Goal: Check status: Check status

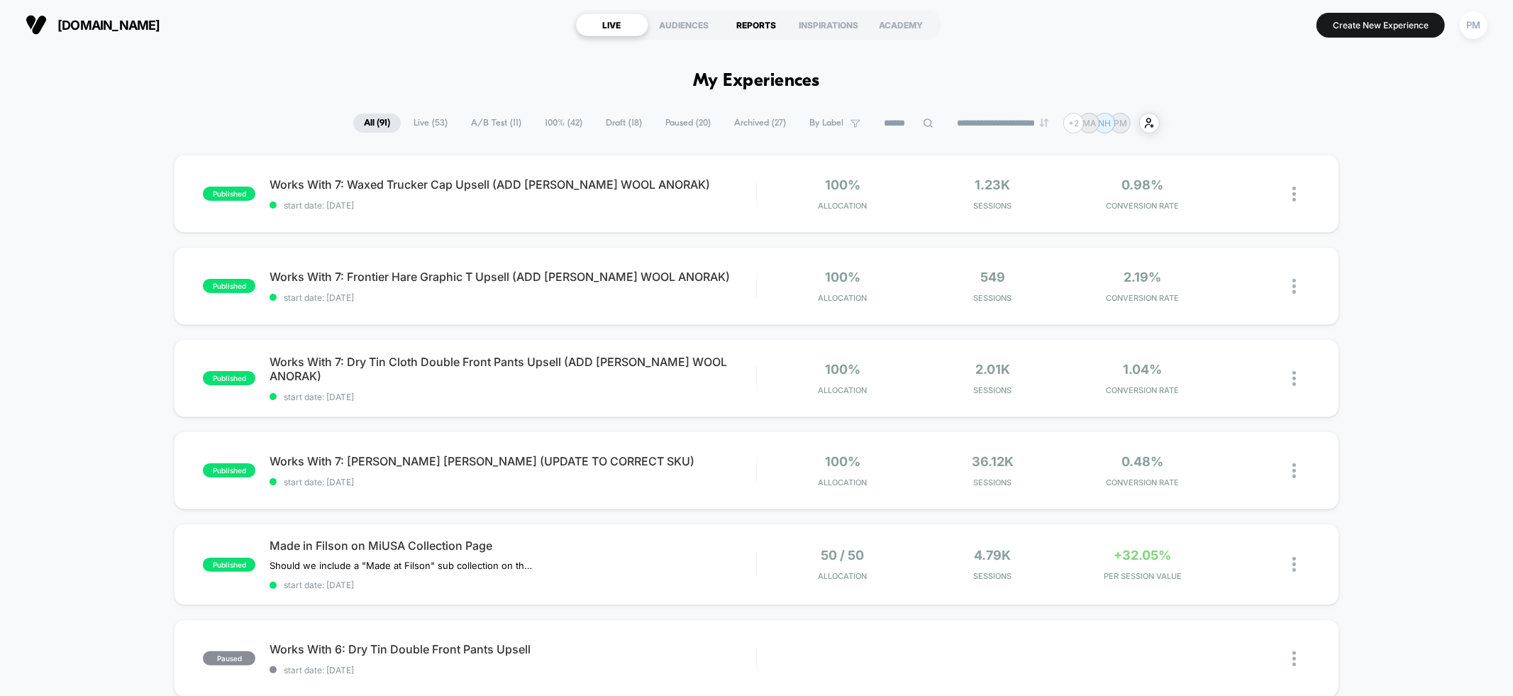
click at [733, 21] on div "REPORTS" at bounding box center [757, 24] width 72 height 23
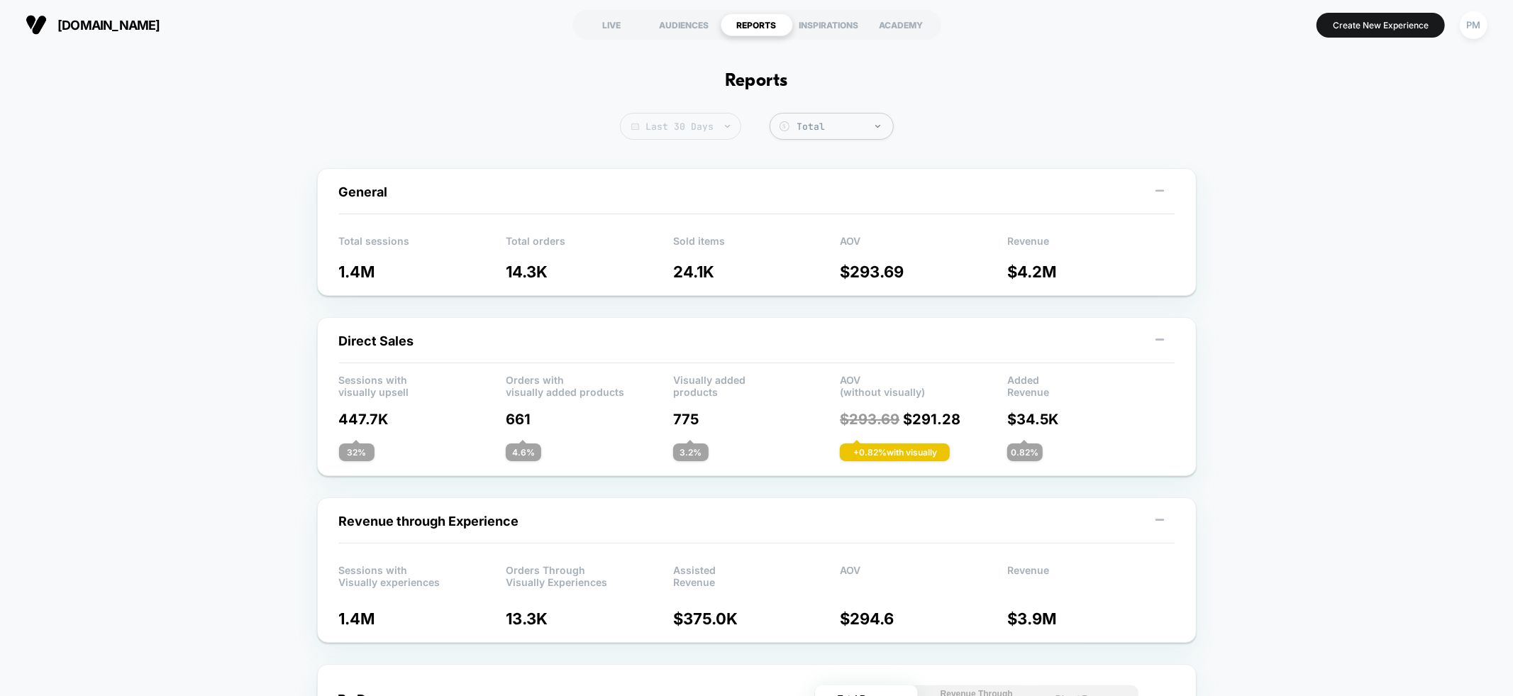
click at [704, 125] on span "Last 30 Days" at bounding box center [680, 126] width 121 height 27
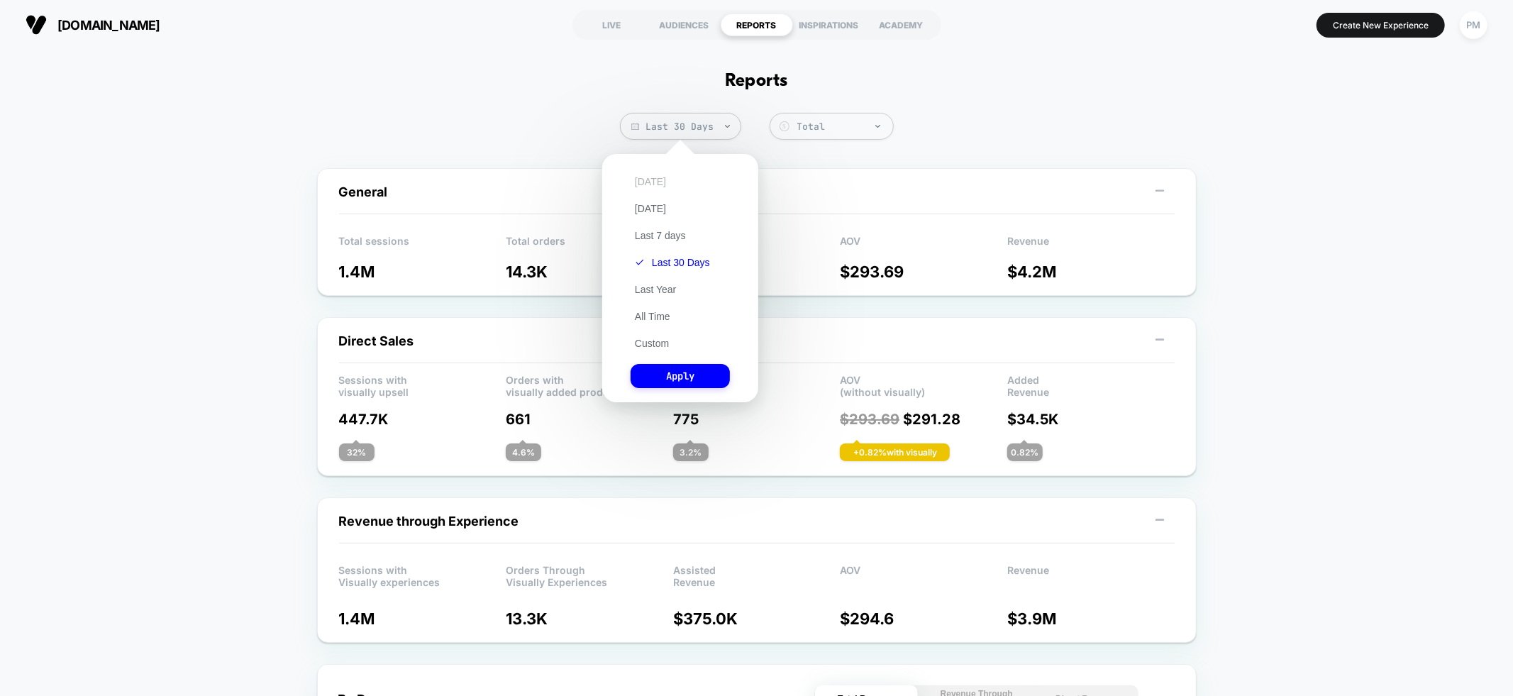
click at [656, 187] on button "[DATE]" at bounding box center [651, 181] width 40 height 13
click at [676, 368] on button "Apply" at bounding box center [680, 376] width 99 height 24
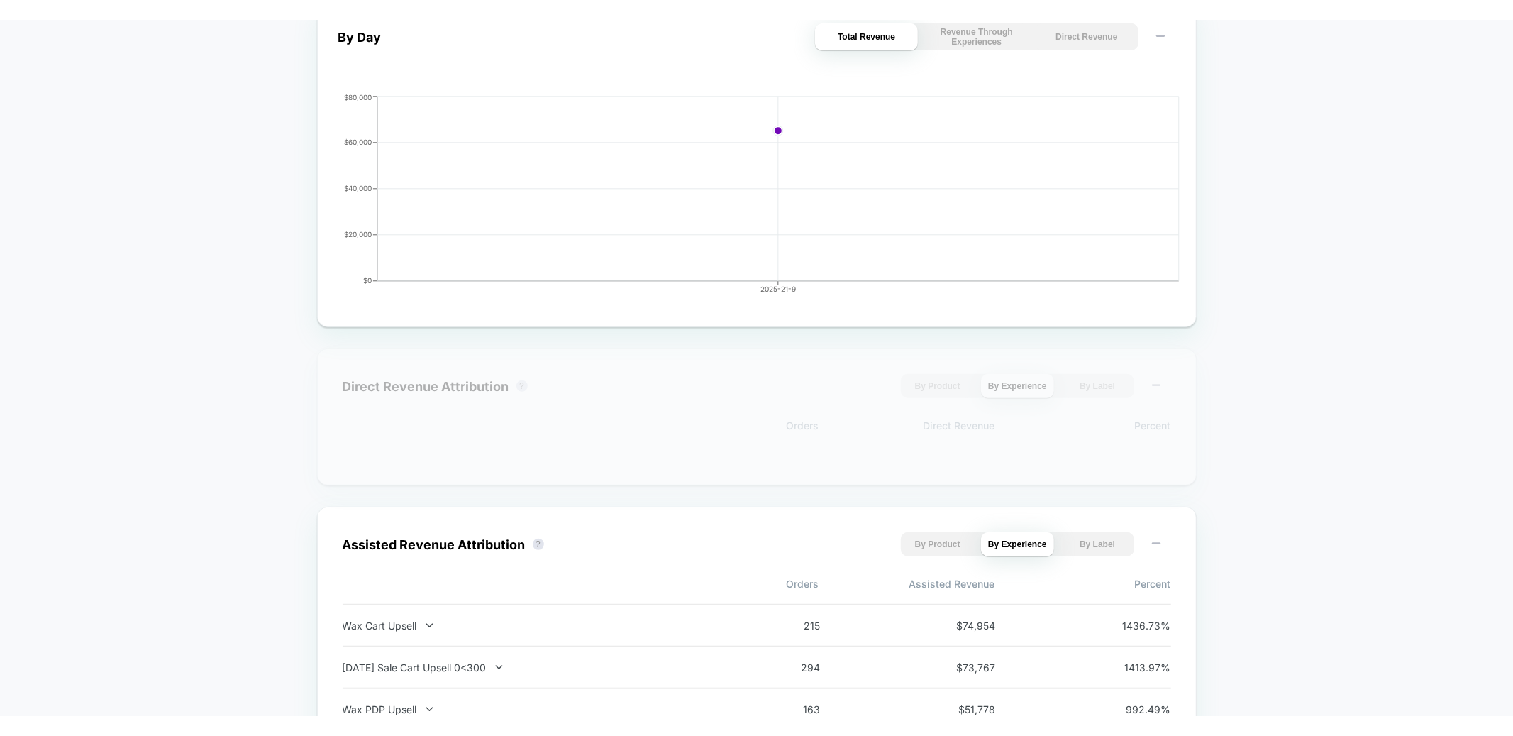
scroll to position [757, 0]
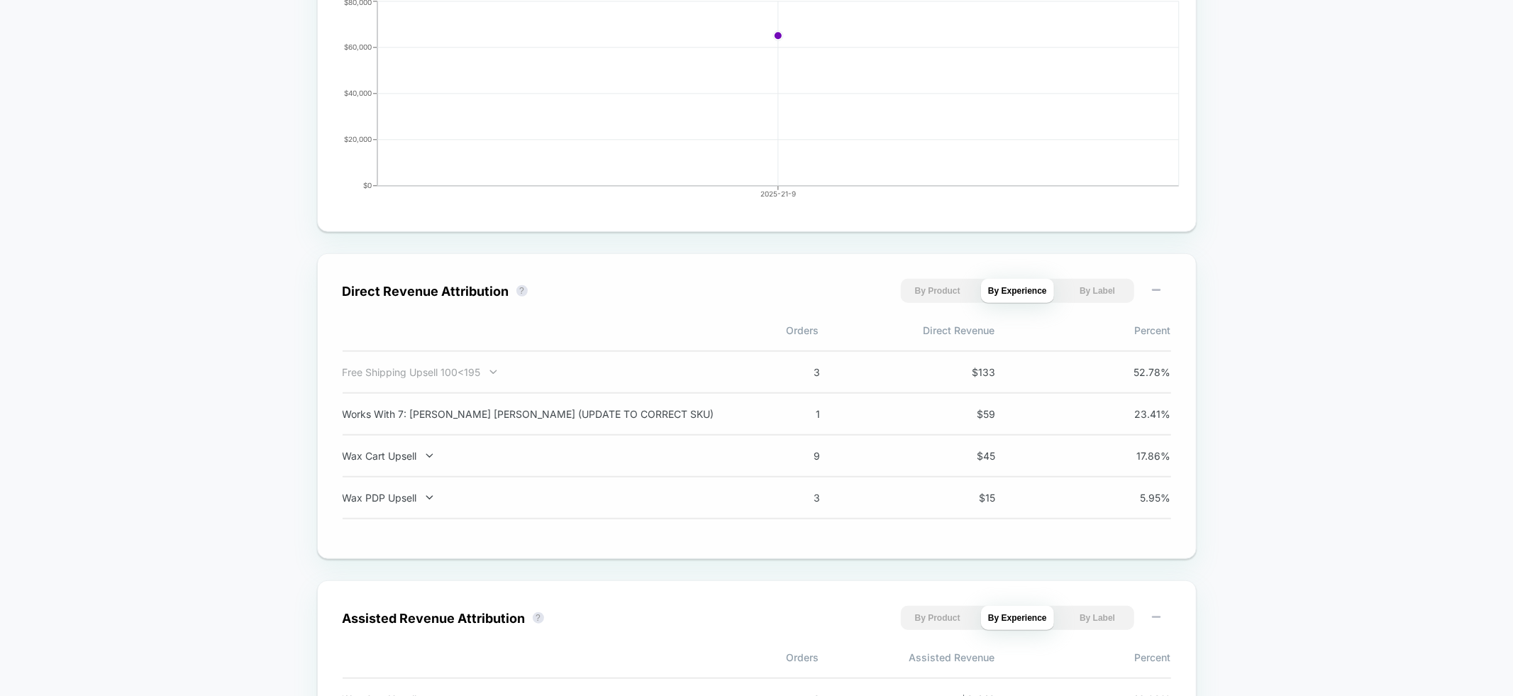
click at [514, 372] on div "Free Shipping Upsell 100<195" at bounding box center [529, 372] width 373 height 12
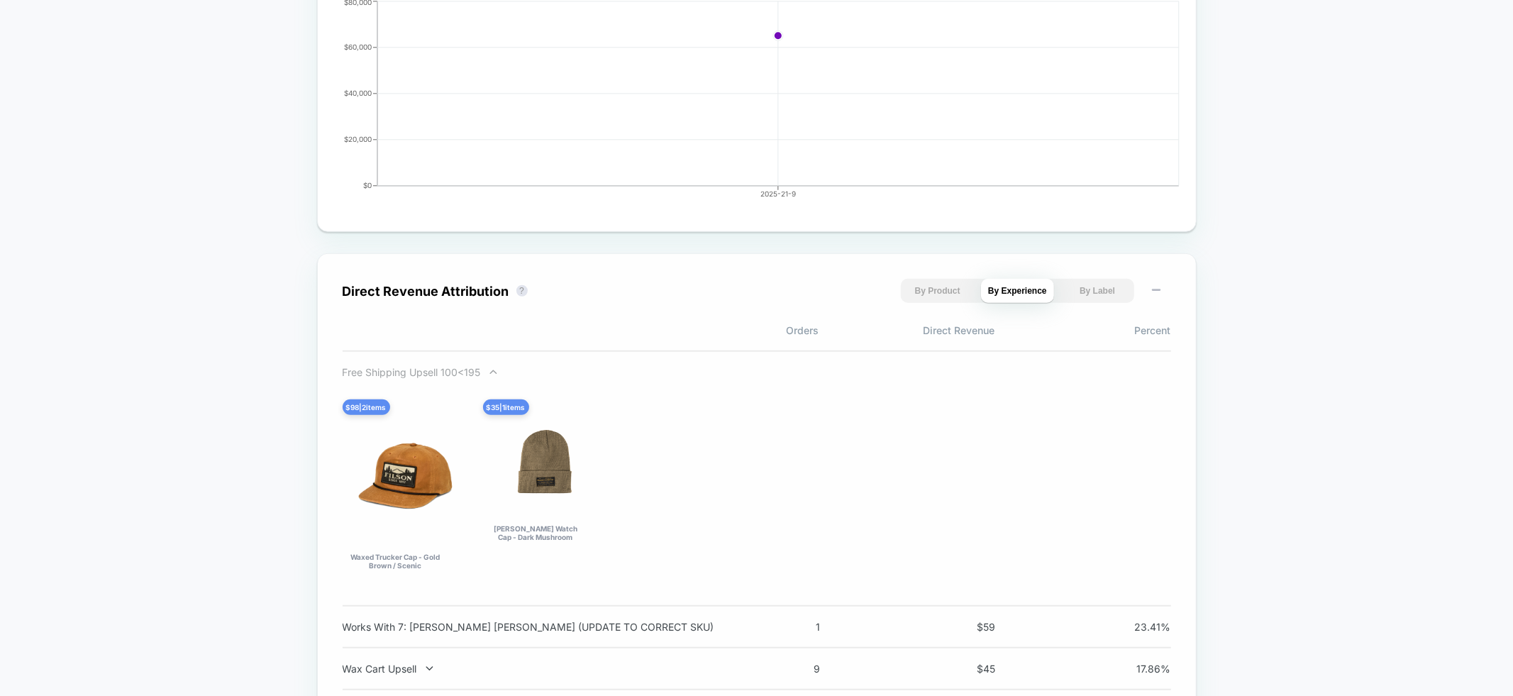
click at [484, 372] on div at bounding box center [484, 372] width 7 height 1
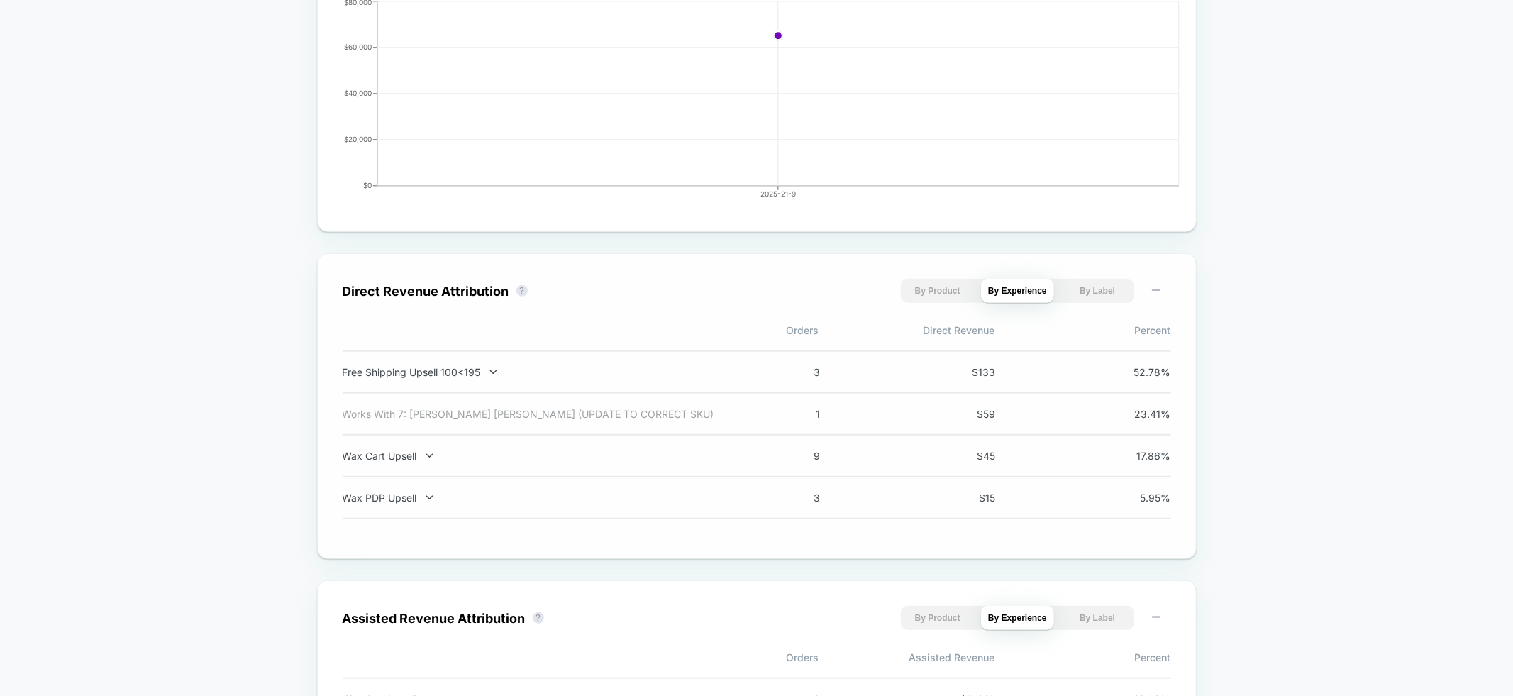
click at [564, 415] on div "Works With 7: [PERSON_NAME] [PERSON_NAME] (UPDATE TO CORRECT SKU)" at bounding box center [529, 414] width 373 height 12
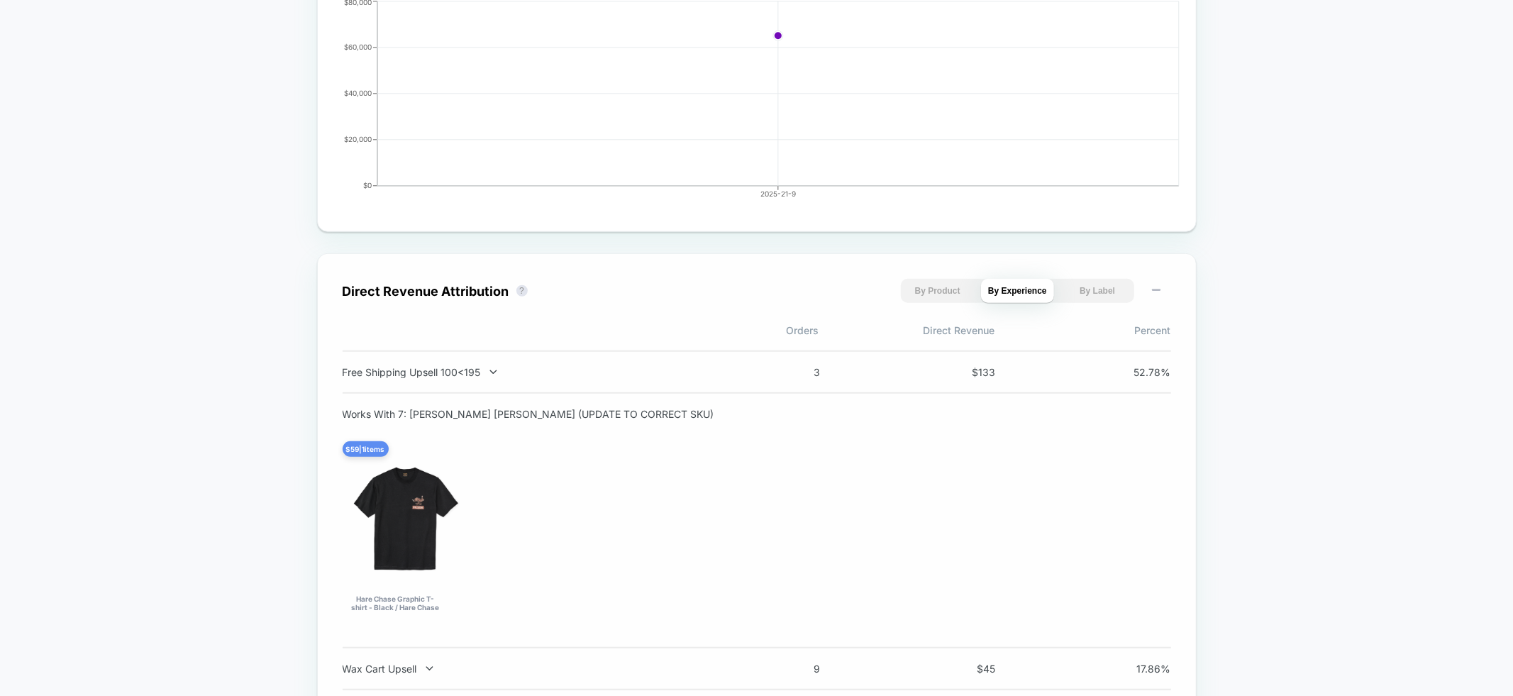
click at [564, 415] on div "Works With 7: [PERSON_NAME] [PERSON_NAME] (UPDATE TO CORRECT SKU)" at bounding box center [529, 414] width 373 height 12
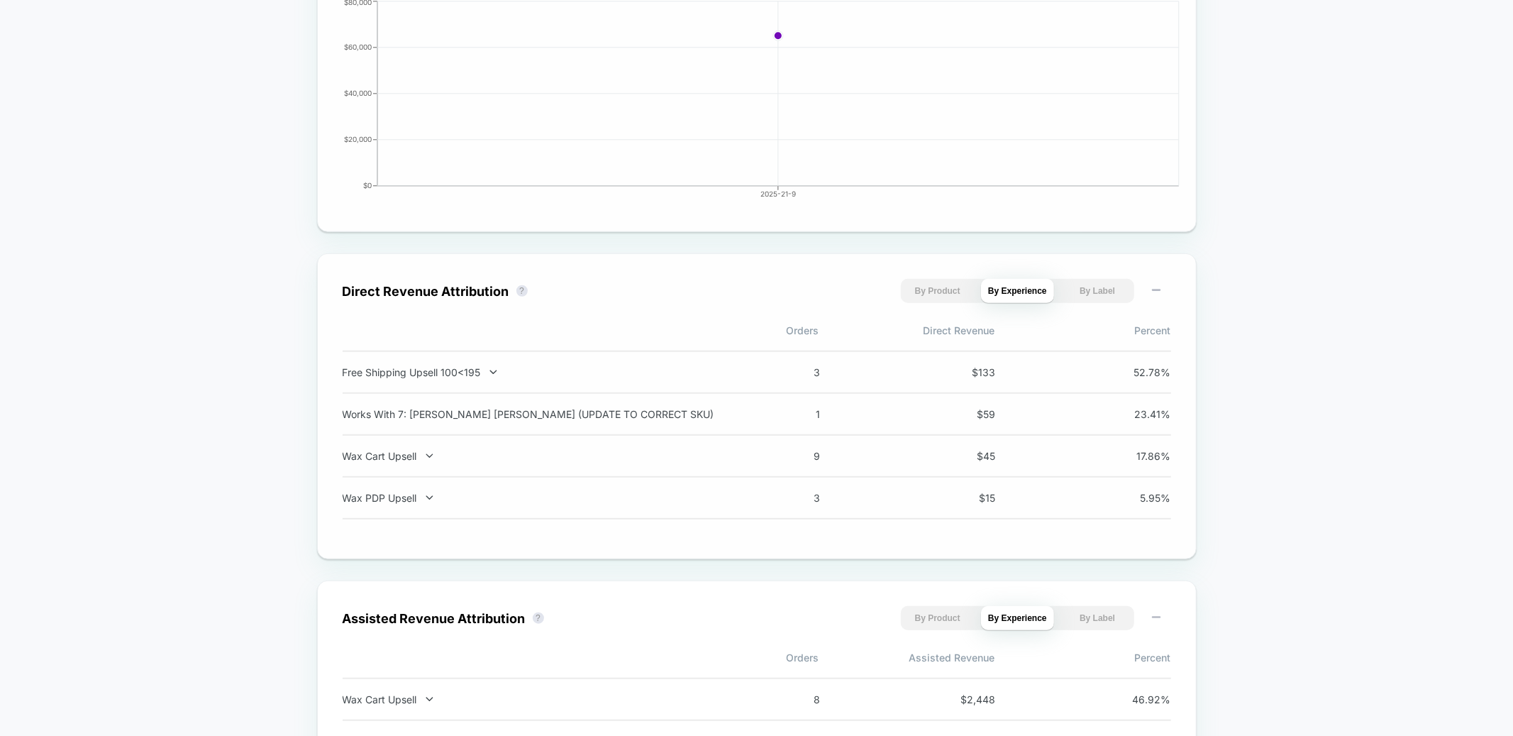
scroll to position [0, 0]
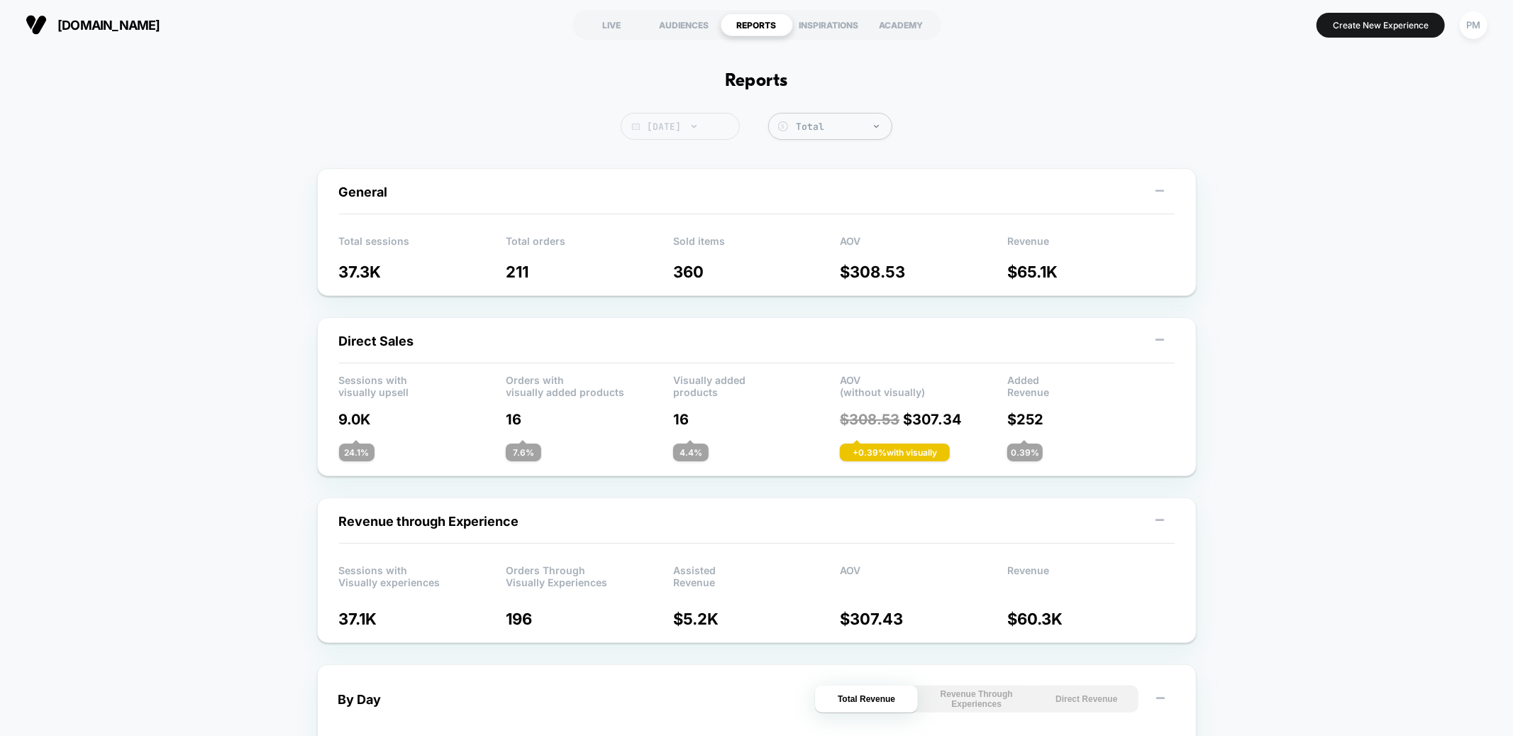
click at [670, 129] on span "[DATE]" at bounding box center [680, 126] width 119 height 27
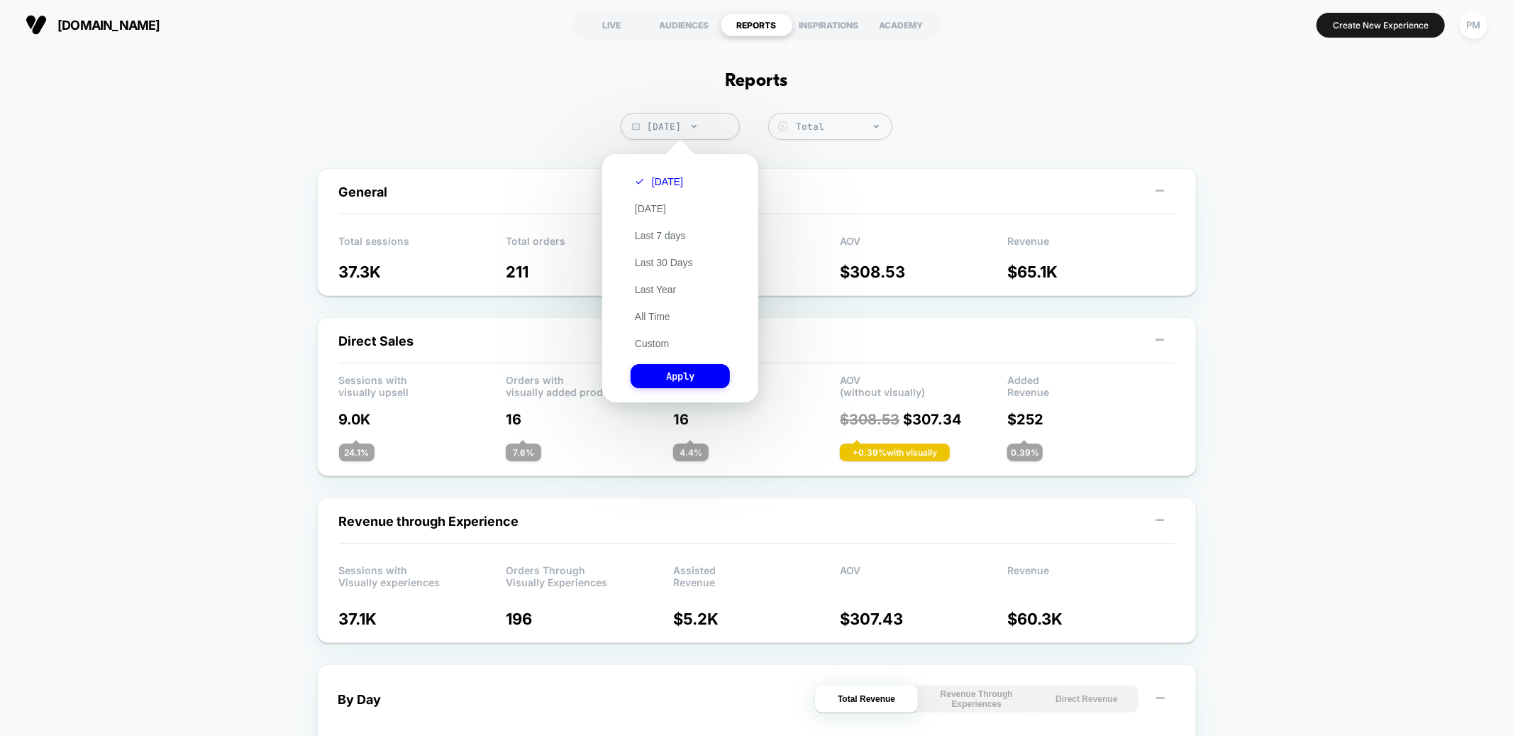
click at [663, 351] on div "[DATE] [DATE] Last 7 days Last 30 Days Last Year All Time Custom Apply" at bounding box center [680, 278] width 142 height 234
click at [651, 345] on button "Custom" at bounding box center [652, 343] width 43 height 13
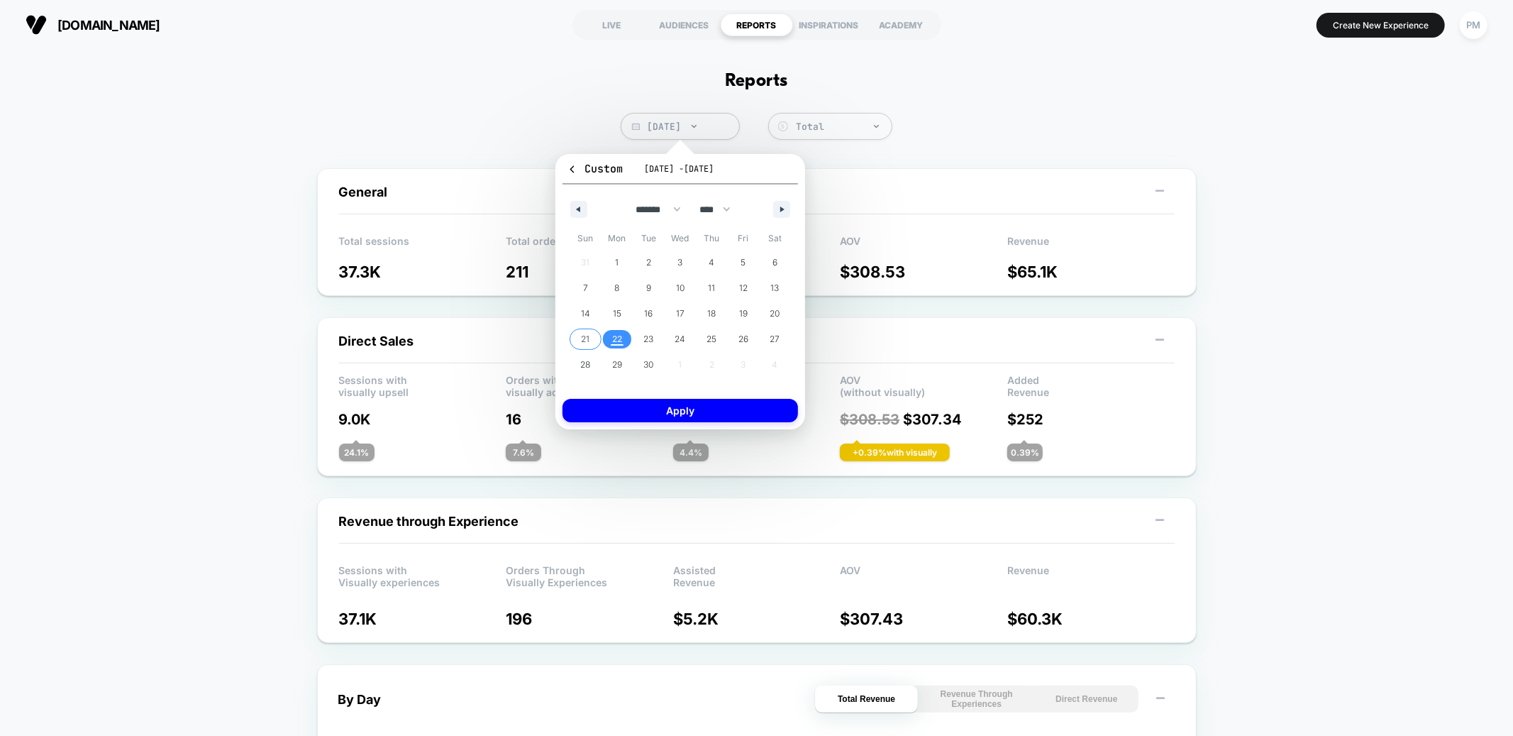
click at [588, 342] on span "21" at bounding box center [585, 339] width 9 height 26
click at [783, 203] on button "button" at bounding box center [781, 209] width 17 height 17
click at [584, 206] on button "button" at bounding box center [578, 209] width 17 height 17
select select "*"
click at [617, 341] on span "22" at bounding box center [617, 339] width 10 height 26
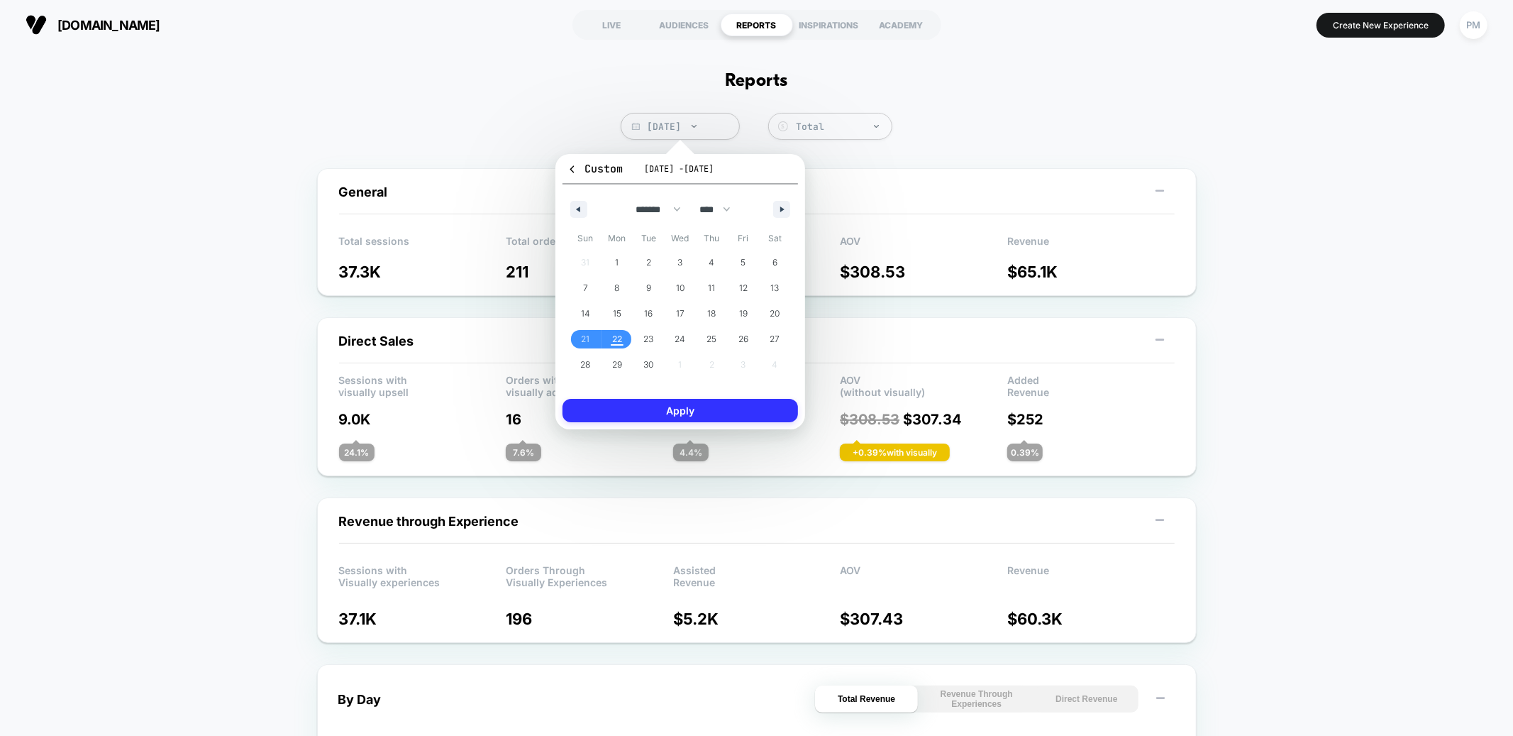
click at [666, 409] on button "Apply" at bounding box center [681, 410] width 236 height 23
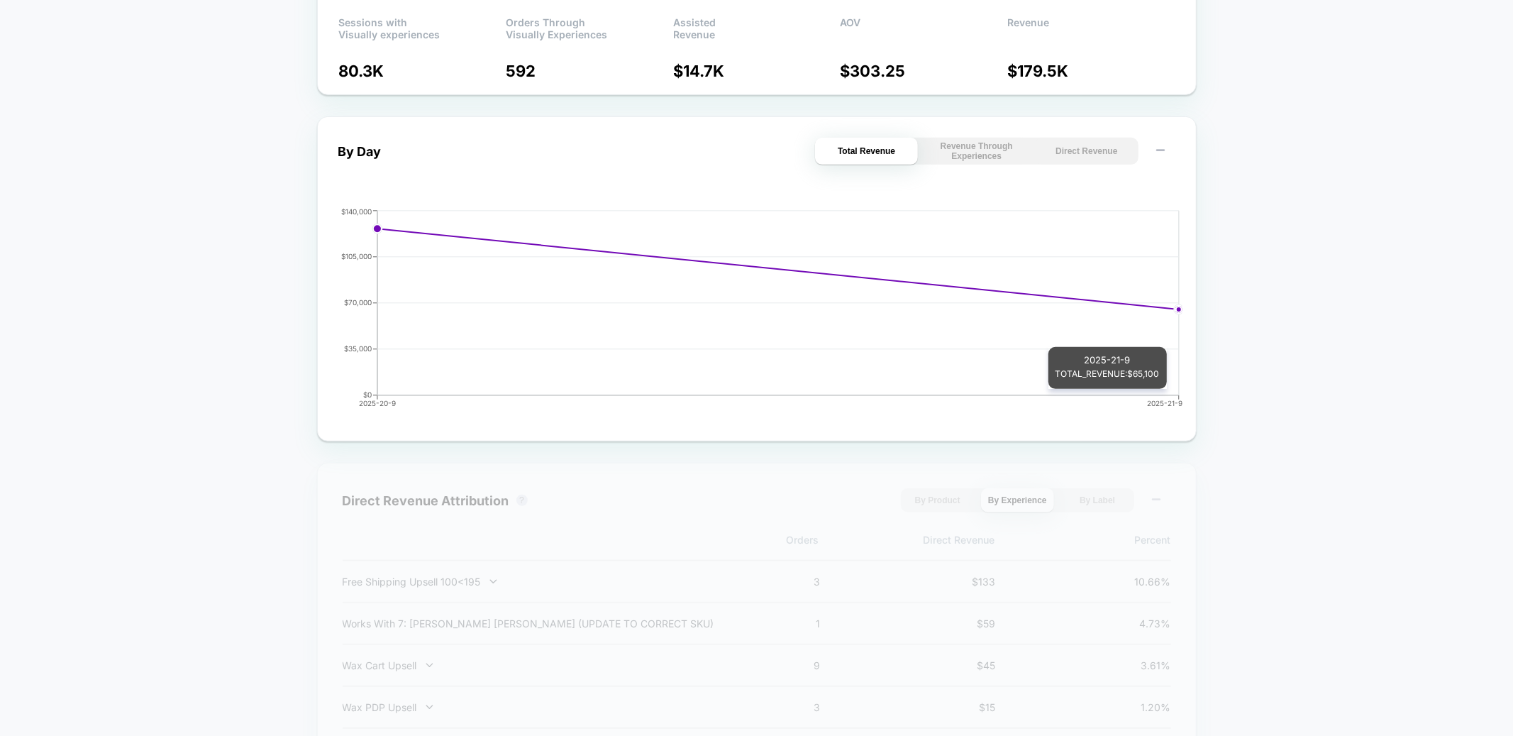
scroll to position [558, 0]
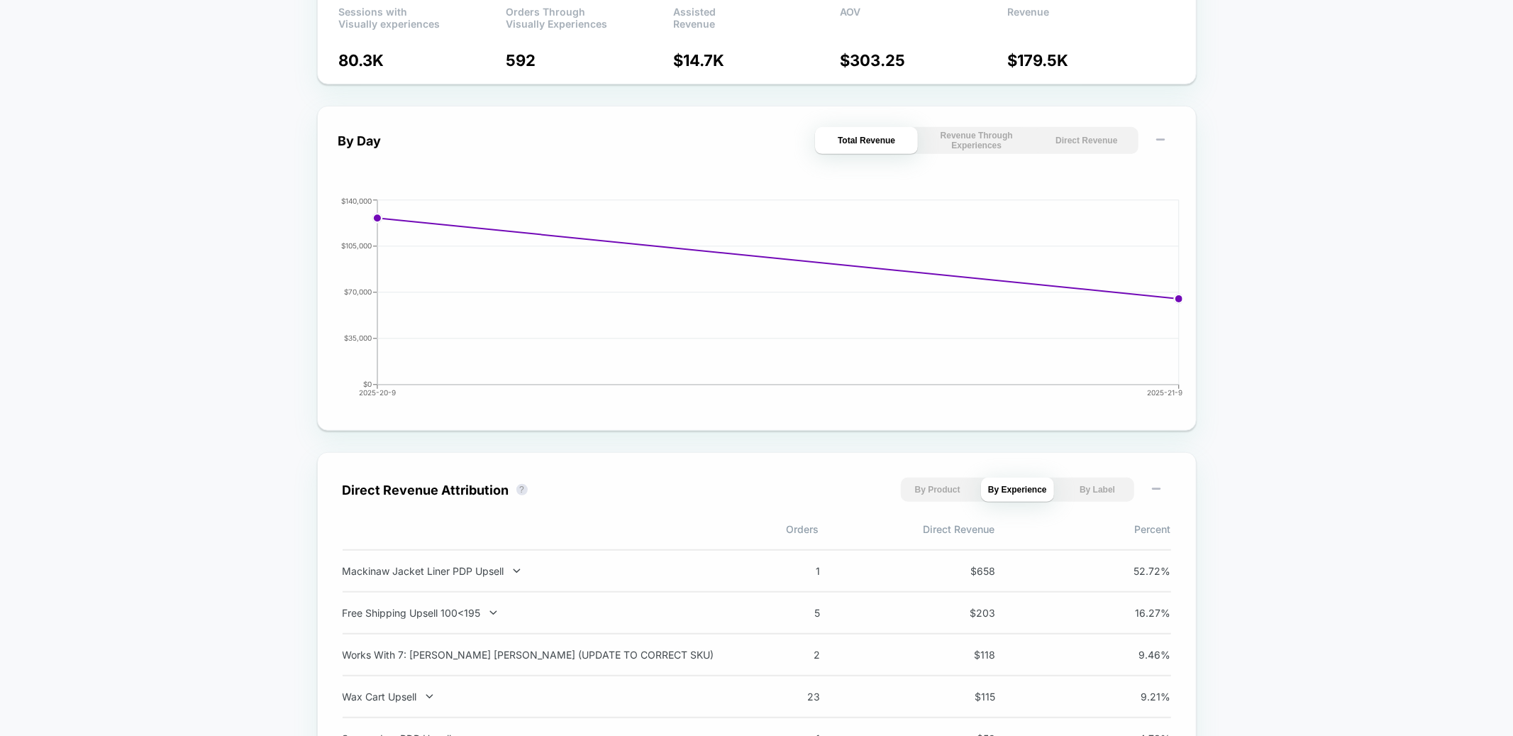
click at [1088, 141] on button "Direct Revenue" at bounding box center [1086, 140] width 103 height 27
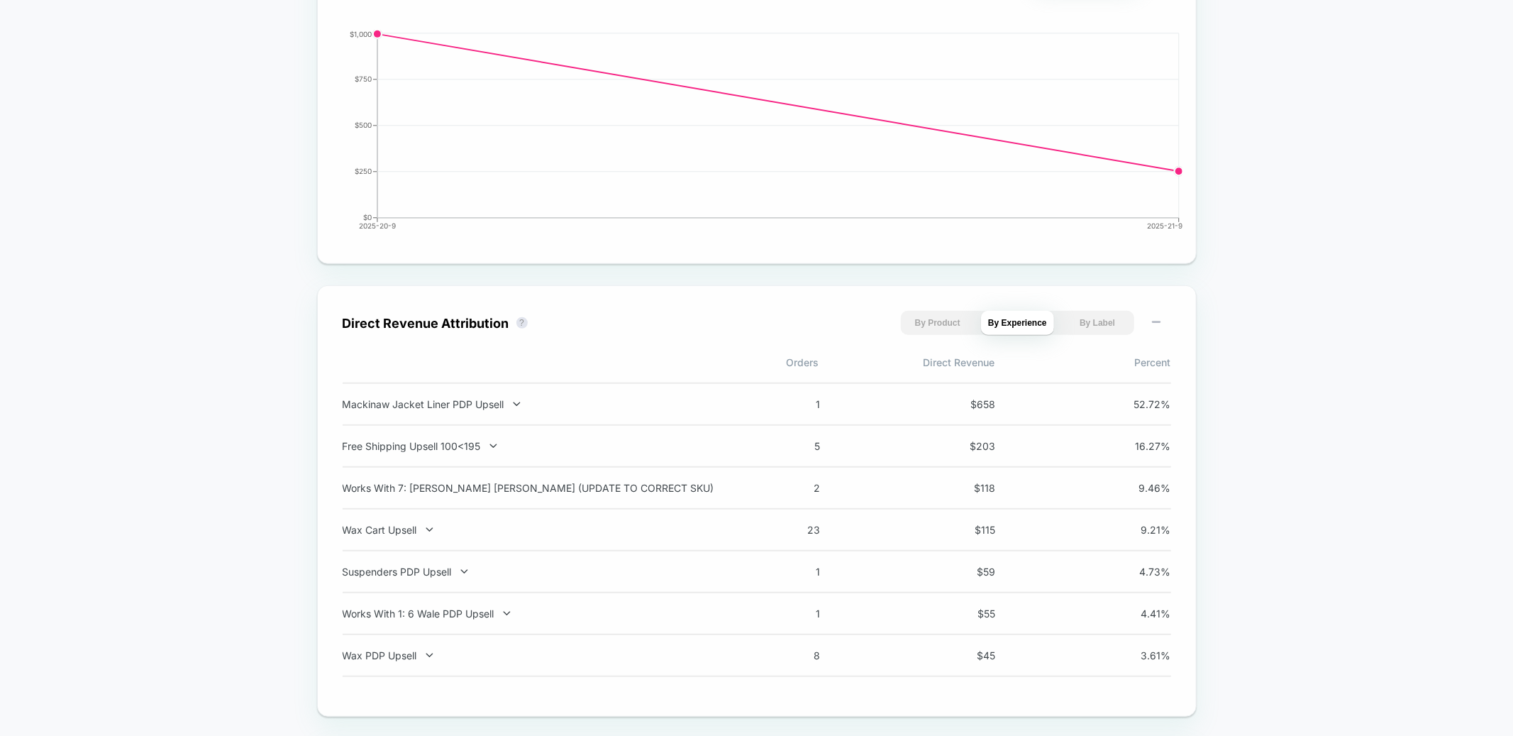
scroll to position [725, 0]
